Goal: Task Accomplishment & Management: Complete application form

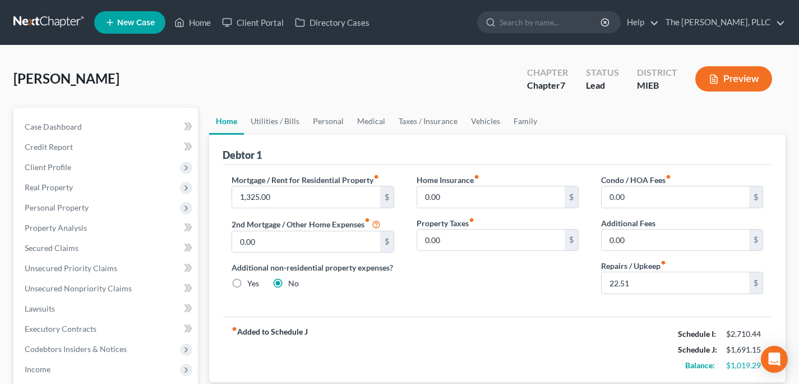
click at [35, 29] on link at bounding box center [49, 22] width 72 height 20
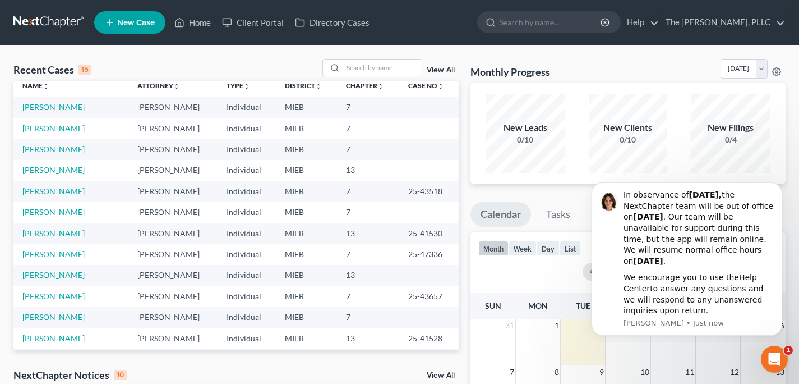
scroll to position [9, 0]
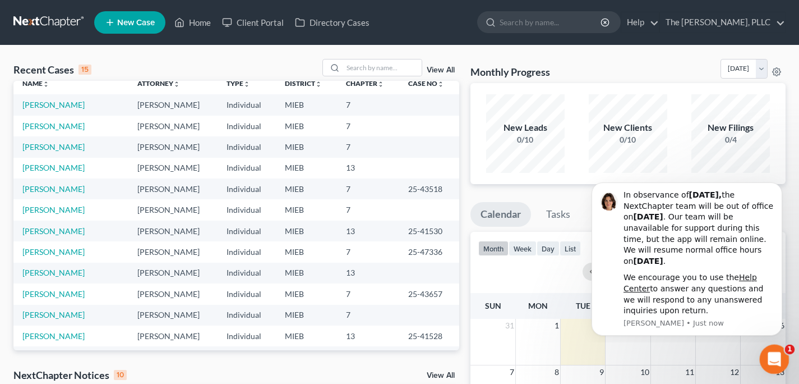
click at [784, 366] on div "Open Intercom Messenger" at bounding box center [773, 357] width 27 height 27
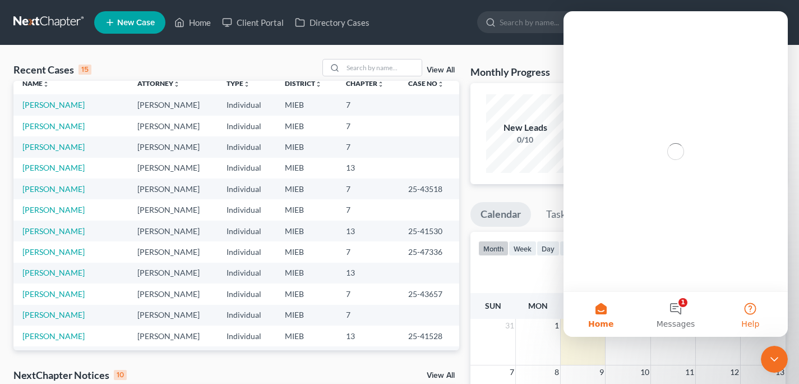
scroll to position [0, 0]
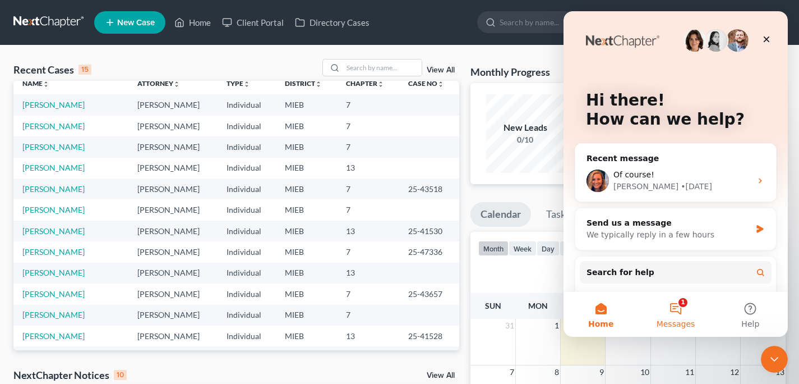
click at [674, 309] on button "1 Messages" at bounding box center [675, 314] width 75 height 45
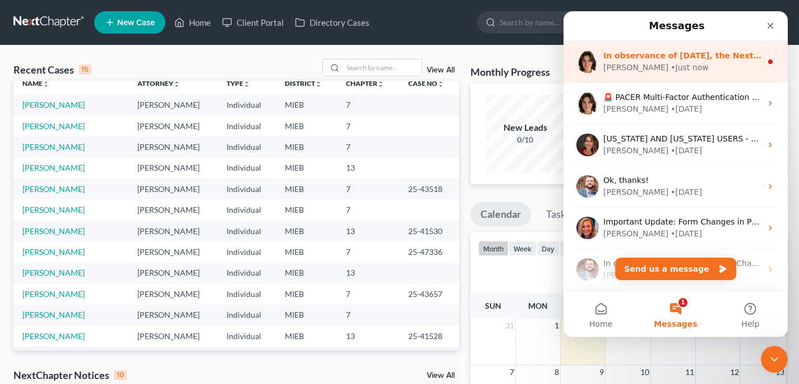
drag, startPoint x: 619, startPoint y: 43, endPoint x: 620, endPoint y: 53, distance: 10.2
click at [619, 48] on div "In observance of [DATE], the NextChapter team will be out of office [DATE][DATE…" at bounding box center [676, 62] width 224 height 42
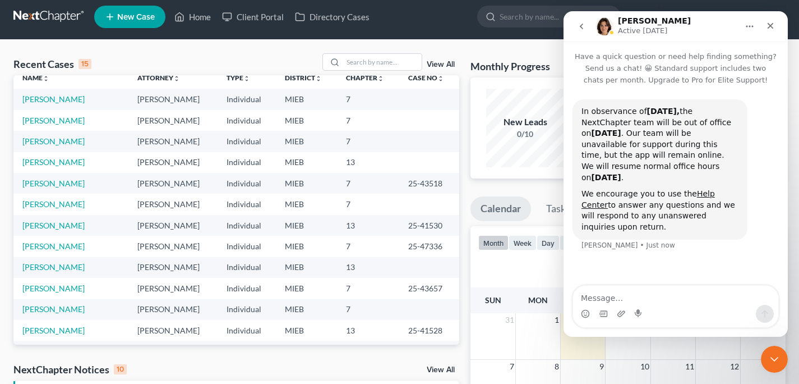
scroll to position [7, 0]
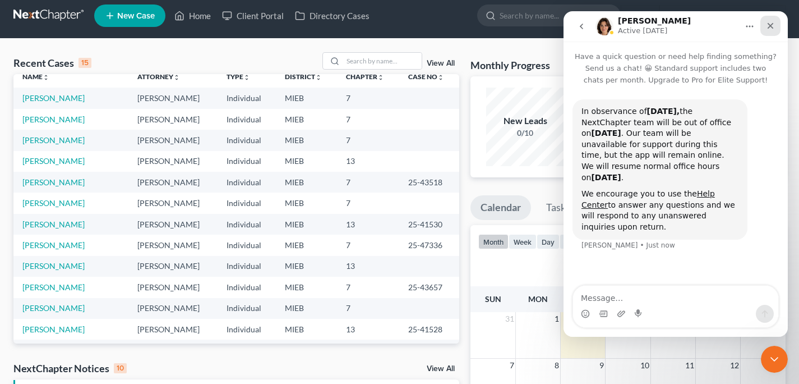
click at [771, 28] on icon "Close" at bounding box center [770, 25] width 9 height 9
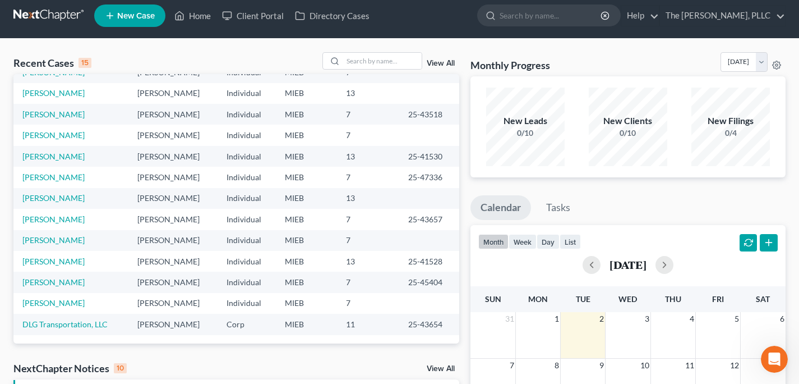
scroll to position [0, 0]
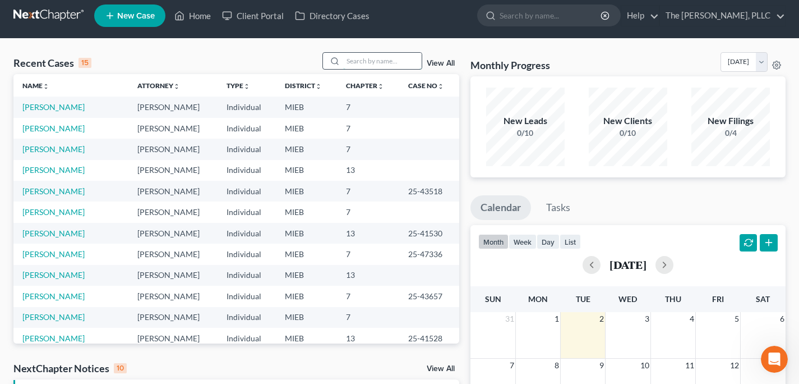
click at [399, 53] on input "search" at bounding box center [382, 61] width 79 height 16
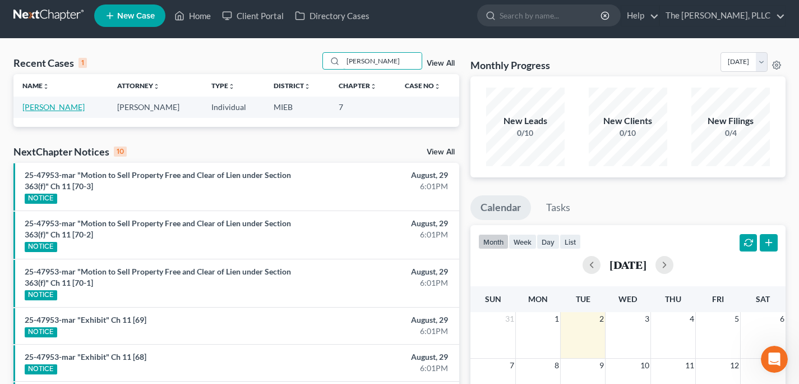
type input "[PERSON_NAME]"
click at [65, 107] on link "[PERSON_NAME]" at bounding box center [53, 107] width 62 height 10
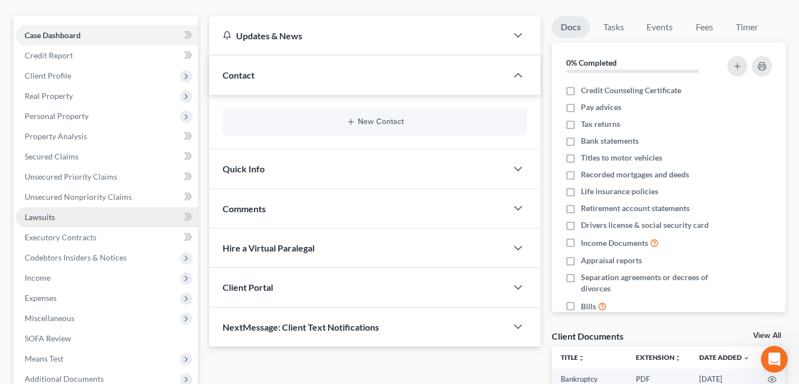
scroll to position [102, 0]
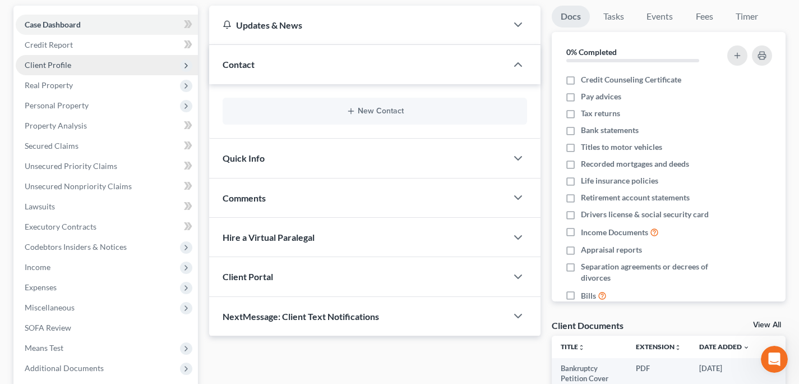
click at [59, 64] on span "Client Profile" at bounding box center [48, 65] width 47 height 10
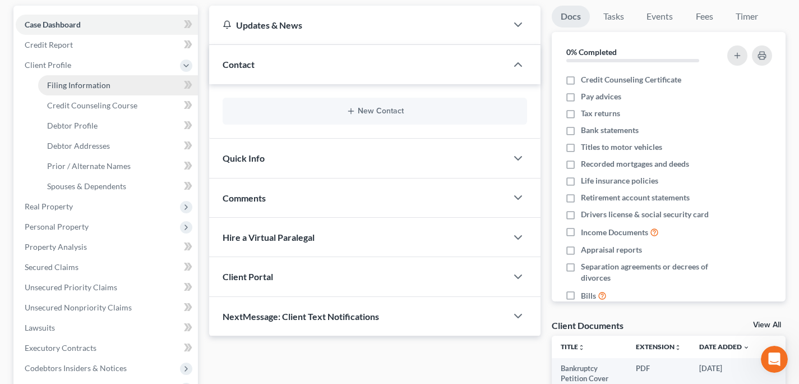
click at [63, 85] on span "Filing Information" at bounding box center [78, 85] width 63 height 10
select select "1"
select select "0"
select select "23"
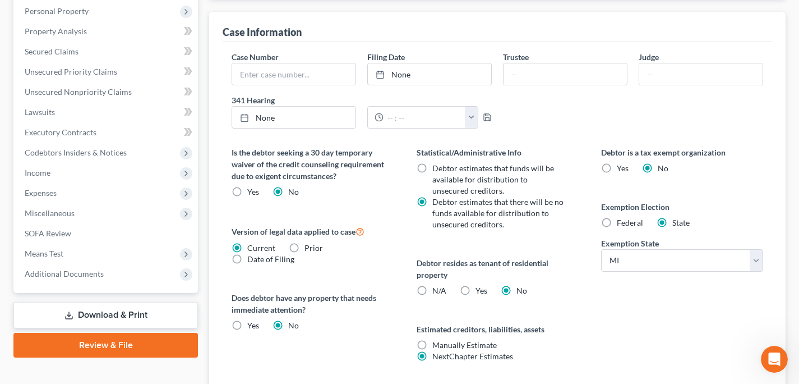
scroll to position [323, 0]
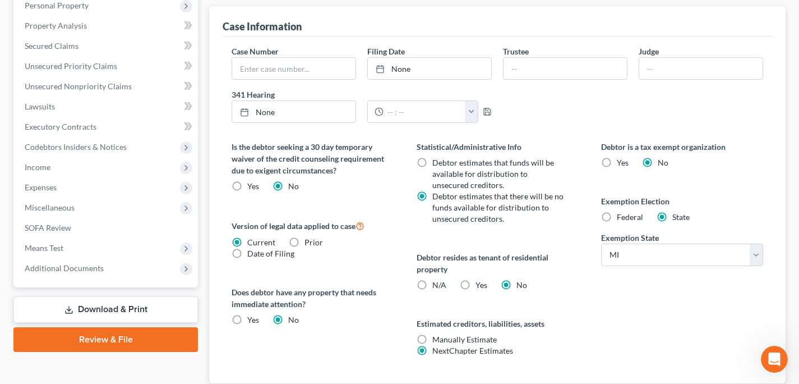
click at [619, 212] on span "Federal" at bounding box center [630, 217] width 26 height 10
click at [622, 212] on input "Federal" at bounding box center [625, 214] width 7 height 7
radio input "true"
click at [673, 214] on span "State" at bounding box center [681, 217] width 17 height 10
click at [677, 214] on input "State" at bounding box center [680, 214] width 7 height 7
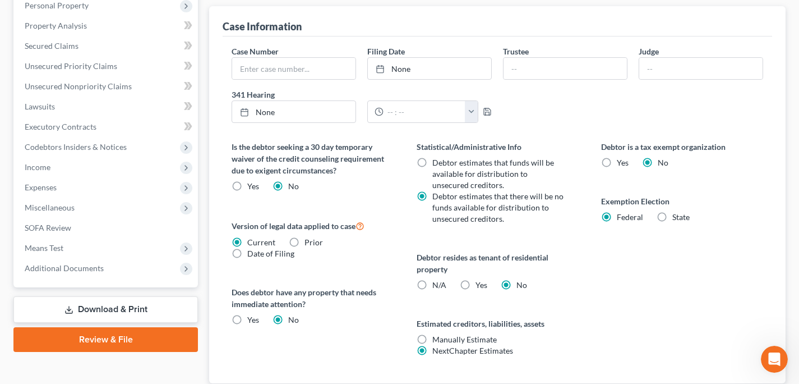
radio input "true"
radio input "false"
select select "23"
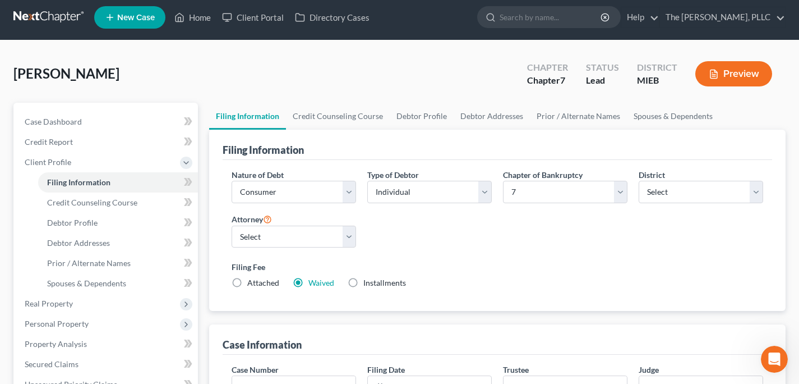
scroll to position [8, 0]
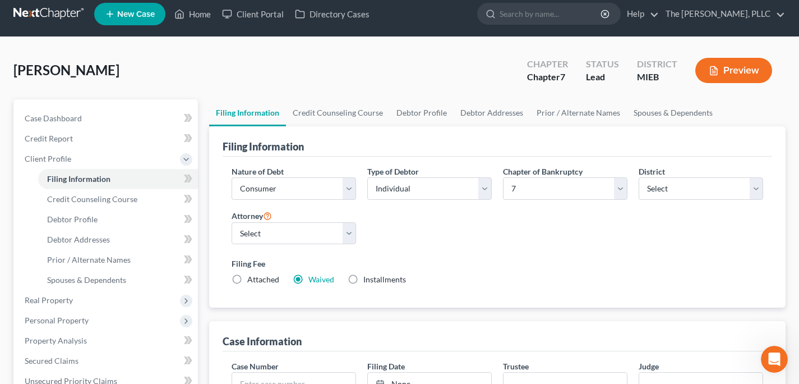
click at [435, 273] on div "Filing Fee Attached Waived Waived Installments Installments" at bounding box center [498, 270] width 532 height 27
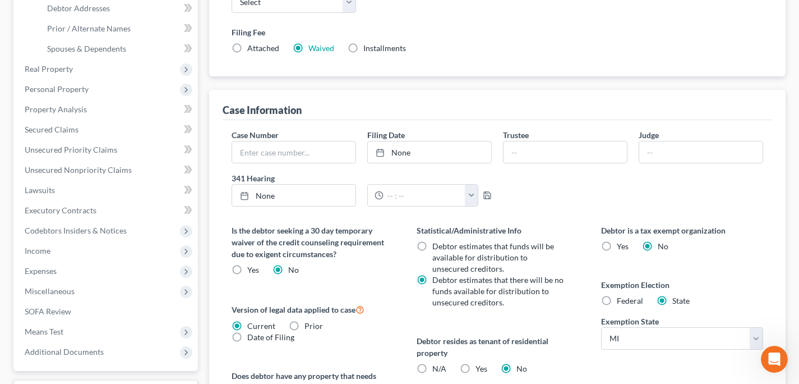
scroll to position [227, 0]
